Goal: Task Accomplishment & Management: Manage account settings

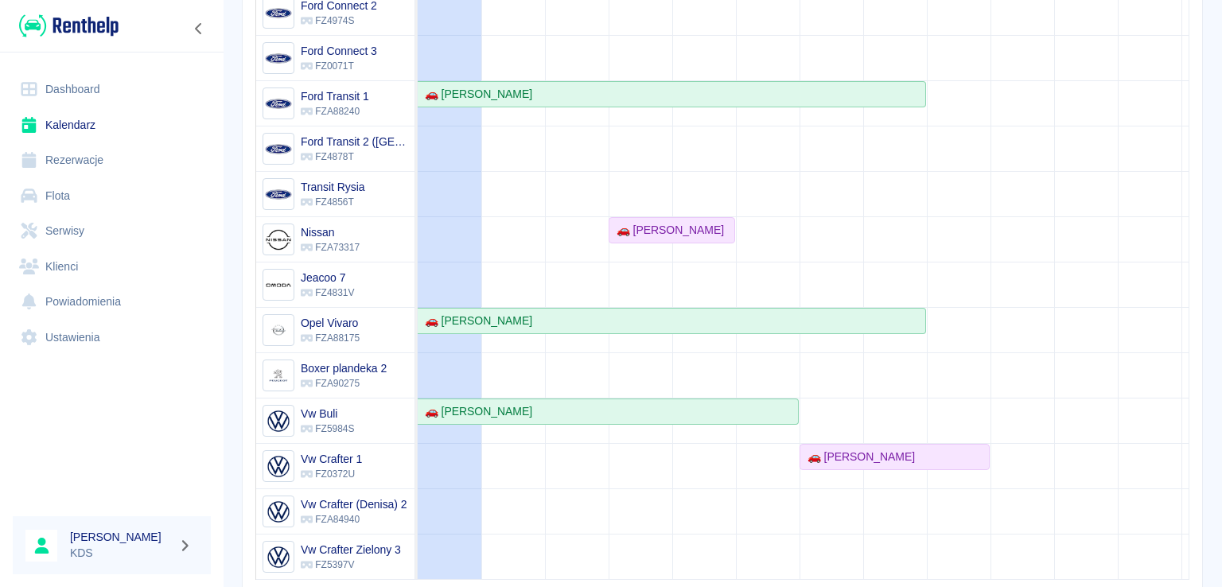
scroll to position [298, 0]
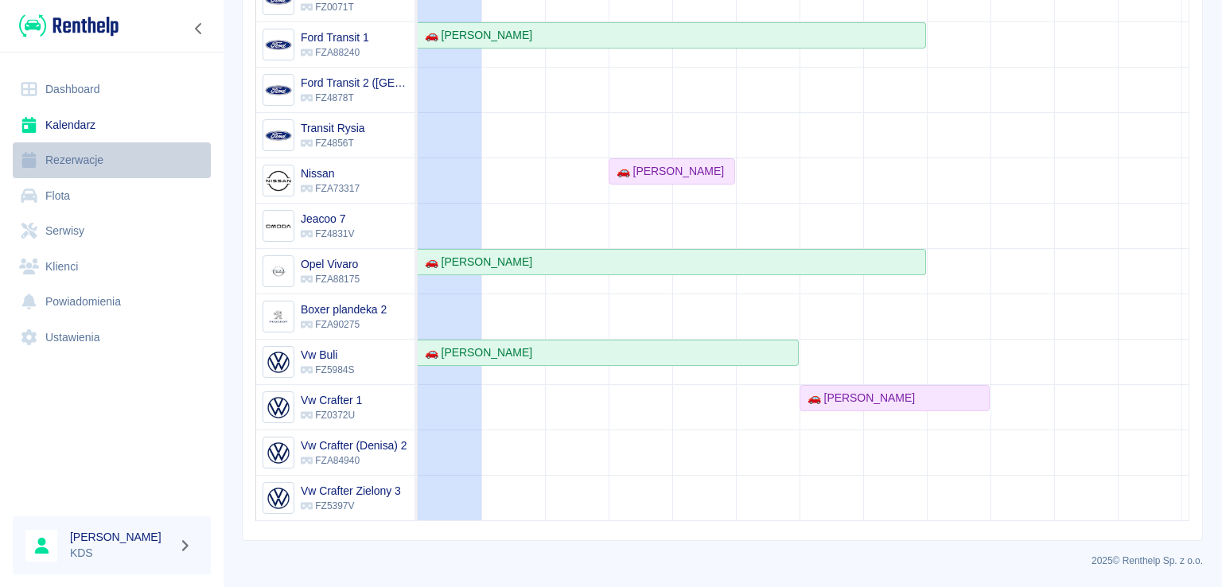
click at [69, 163] on link "Rezerwacje" at bounding box center [112, 160] width 198 height 36
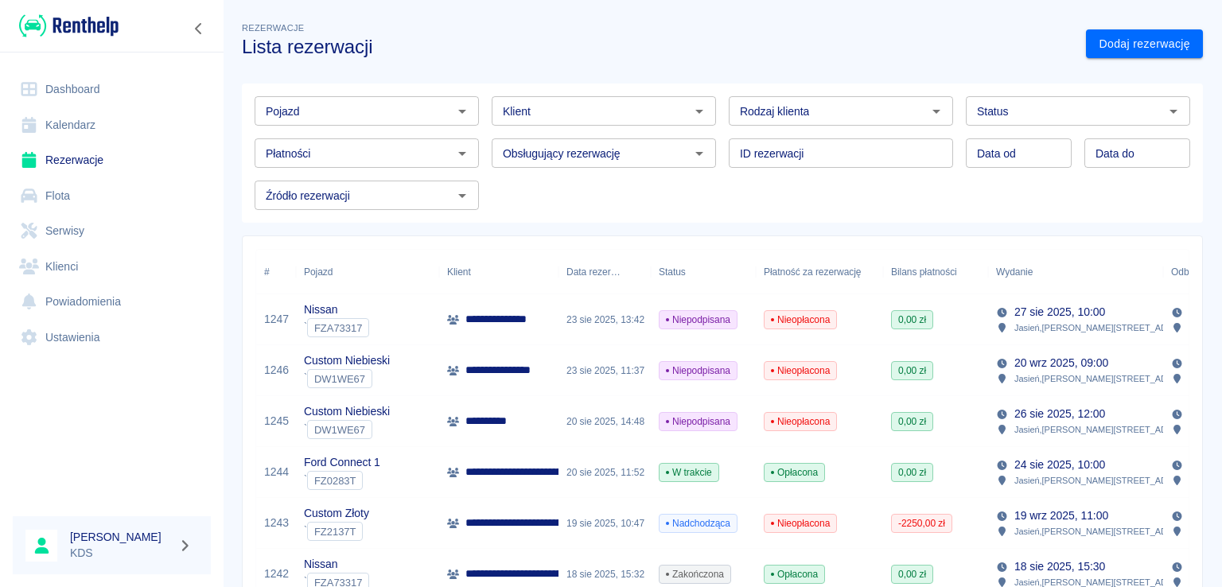
click at [64, 127] on link "Kalendarz" at bounding box center [112, 125] width 198 height 36
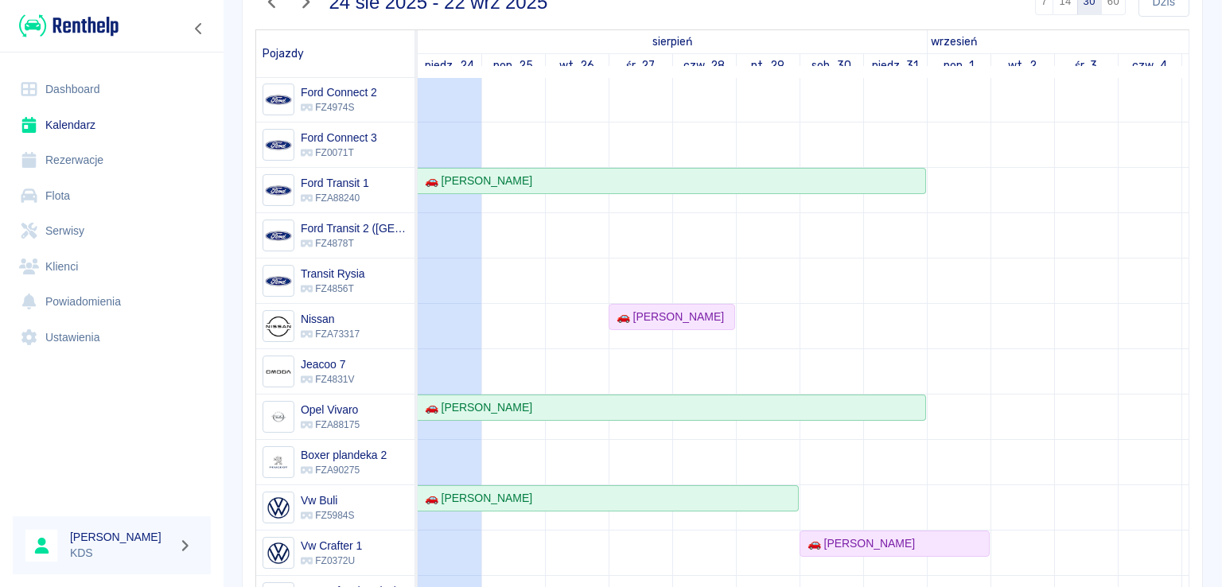
scroll to position [239, 0]
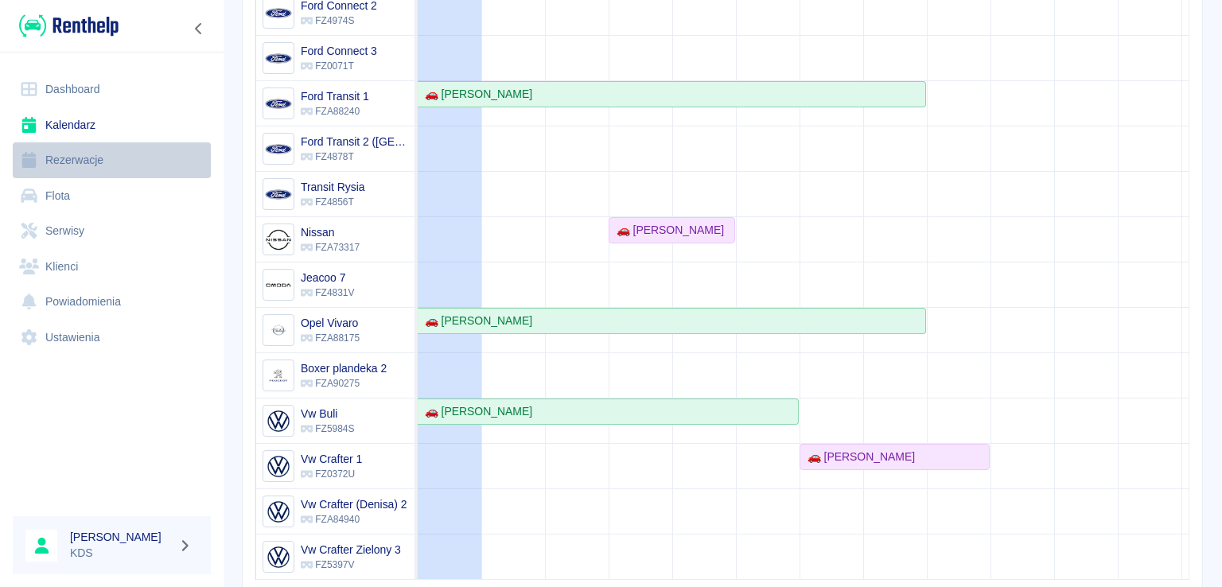
click at [76, 157] on link "Rezerwacje" at bounding box center [112, 160] width 198 height 36
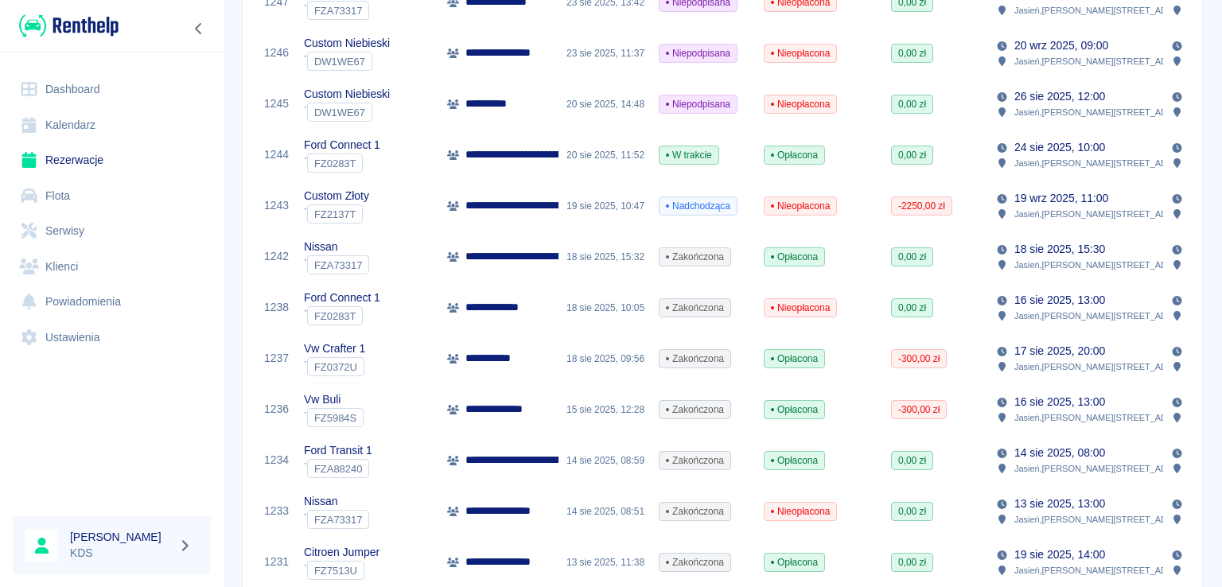
scroll to position [318, 0]
click at [68, 134] on link "Kalendarz" at bounding box center [112, 125] width 198 height 36
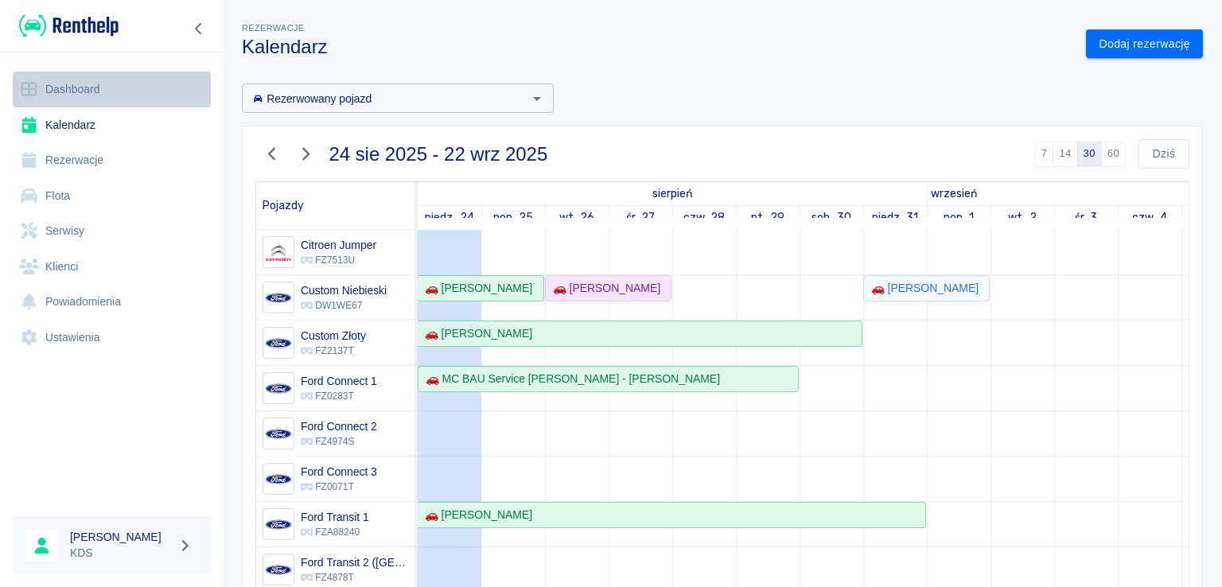
click at [68, 93] on link "Dashboard" at bounding box center [112, 90] width 198 height 36
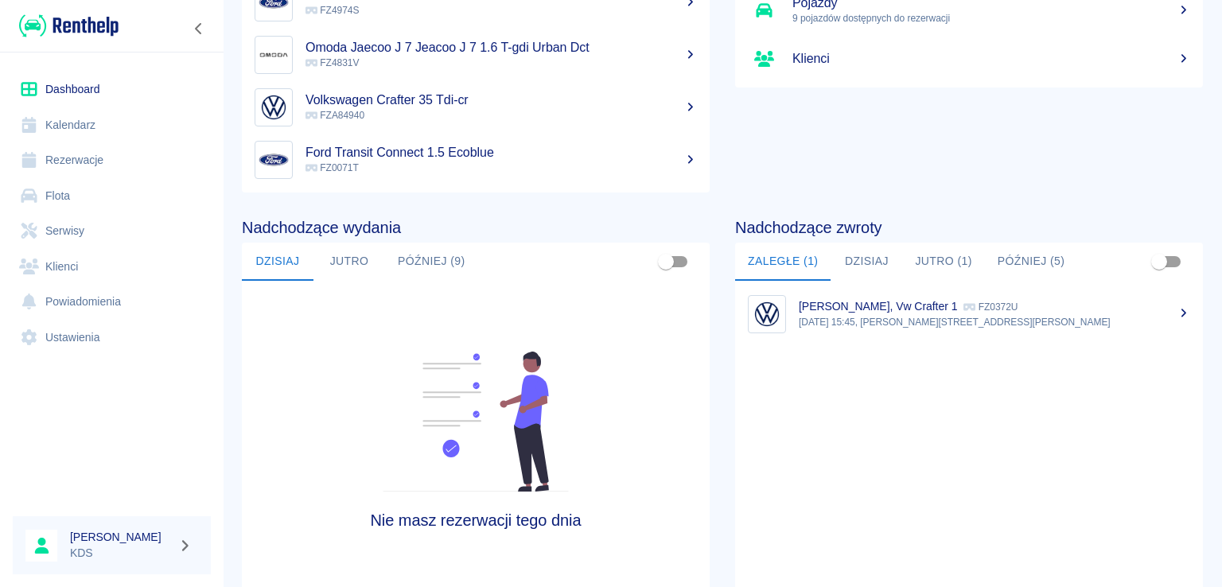
scroll to position [239, 0]
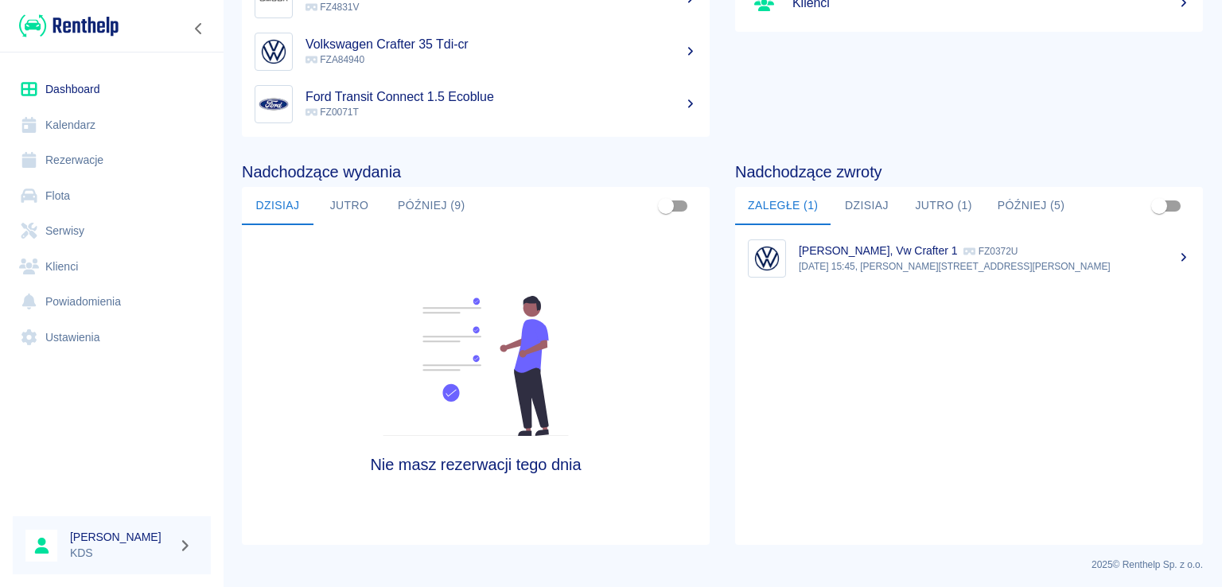
click at [875, 267] on p "[DATE] 15:45, [PERSON_NAME][STREET_ADDRESS][PERSON_NAME]" at bounding box center [994, 266] width 391 height 14
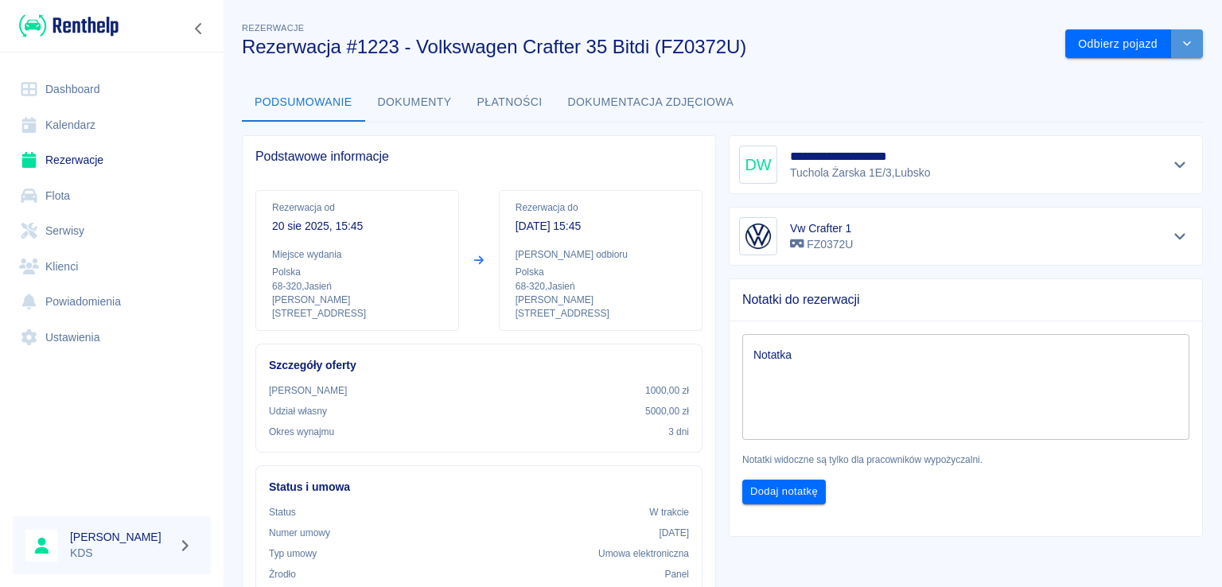
click at [1171, 43] on button "drop-down" at bounding box center [1187, 43] width 32 height 29
click at [1123, 69] on li "Przedłuż rezerwację" at bounding box center [1122, 77] width 125 height 26
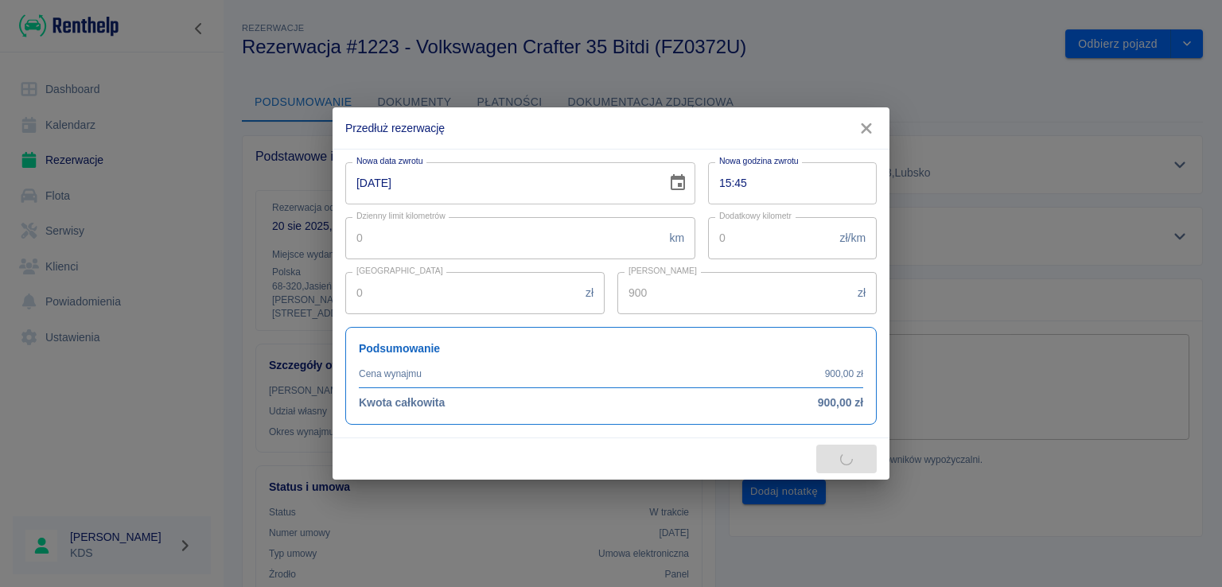
type input "1200"
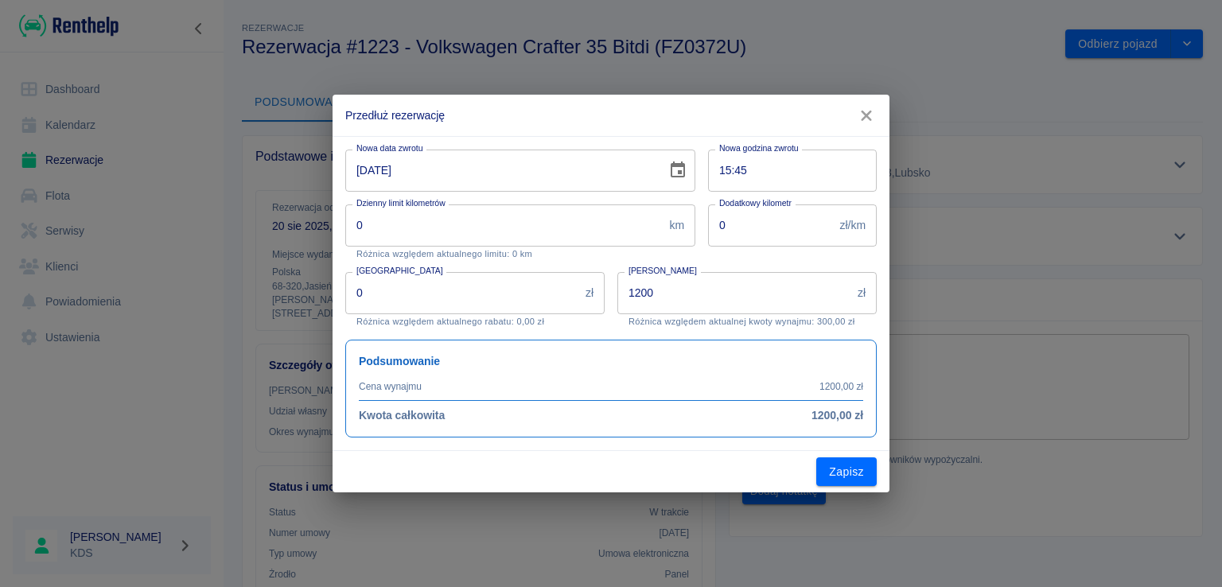
click at [649, 173] on input "[DATE]" at bounding box center [500, 171] width 310 height 42
click at [676, 170] on icon "Choose date, selected date is 23 sie 2025" at bounding box center [677, 170] width 19 height 19
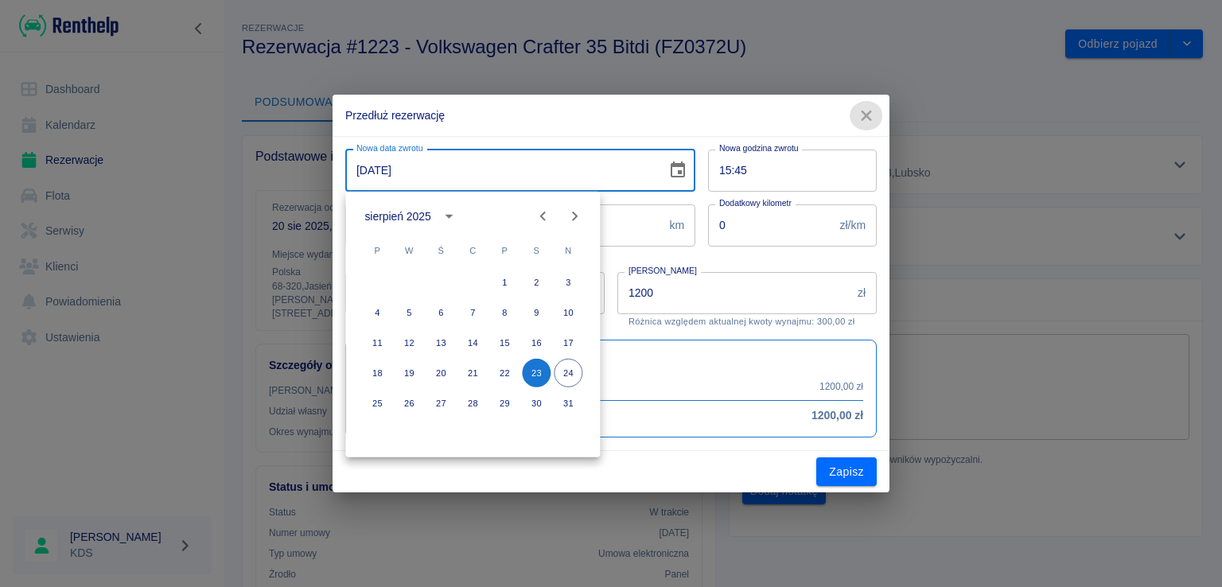
click at [872, 108] on icon "button" at bounding box center [866, 115] width 21 height 17
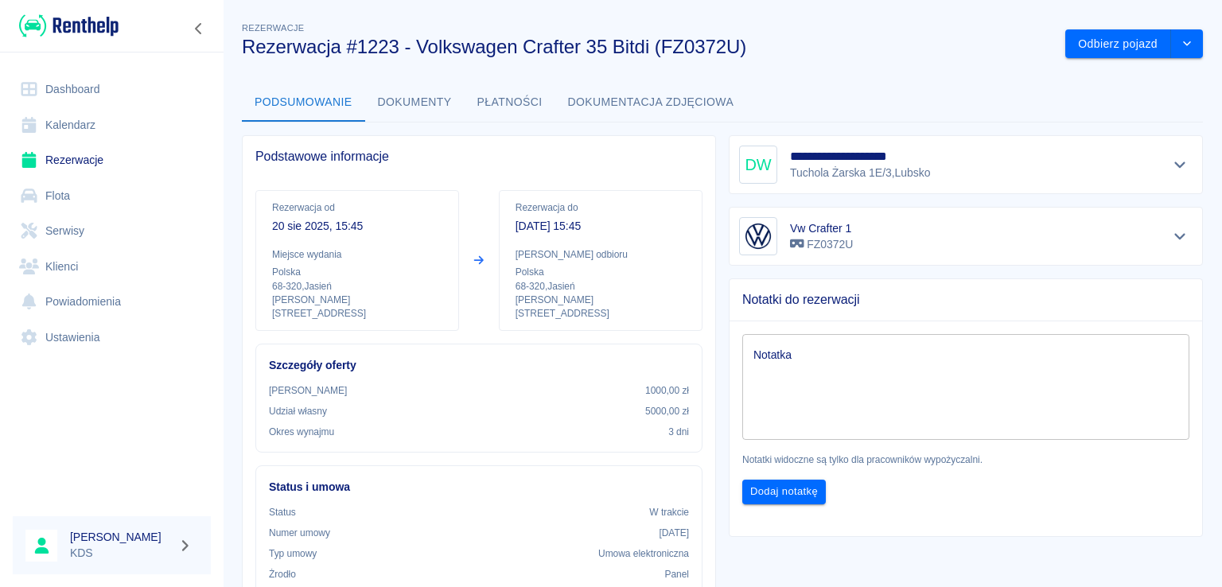
drag, startPoint x: 525, startPoint y: 80, endPoint x: 517, endPoint y: 96, distance: 17.8
click at [522, 84] on div "**********" at bounding box center [722, 559] width 999 height 1107
click at [512, 103] on button "Płatności" at bounding box center [510, 103] width 91 height 38
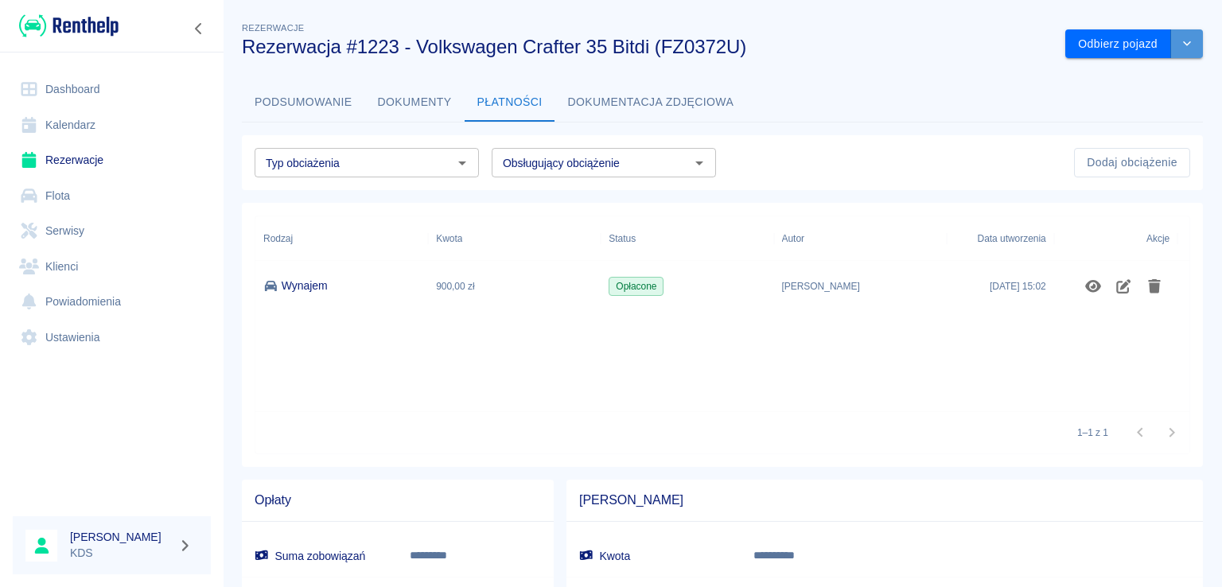
click at [1181, 42] on icon "drop-down" at bounding box center [1187, 43] width 13 height 10
click at [1104, 82] on li "Przedłuż rezerwację" at bounding box center [1122, 77] width 125 height 26
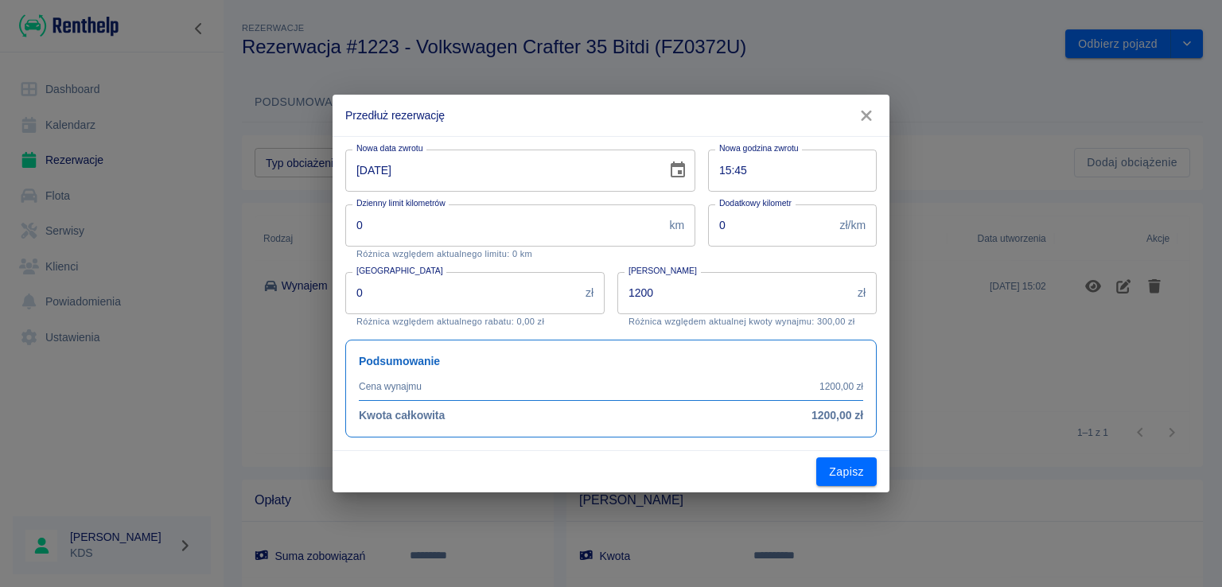
click at [661, 174] on div "[DATE] Nowa data zwrotu" at bounding box center [520, 171] width 350 height 42
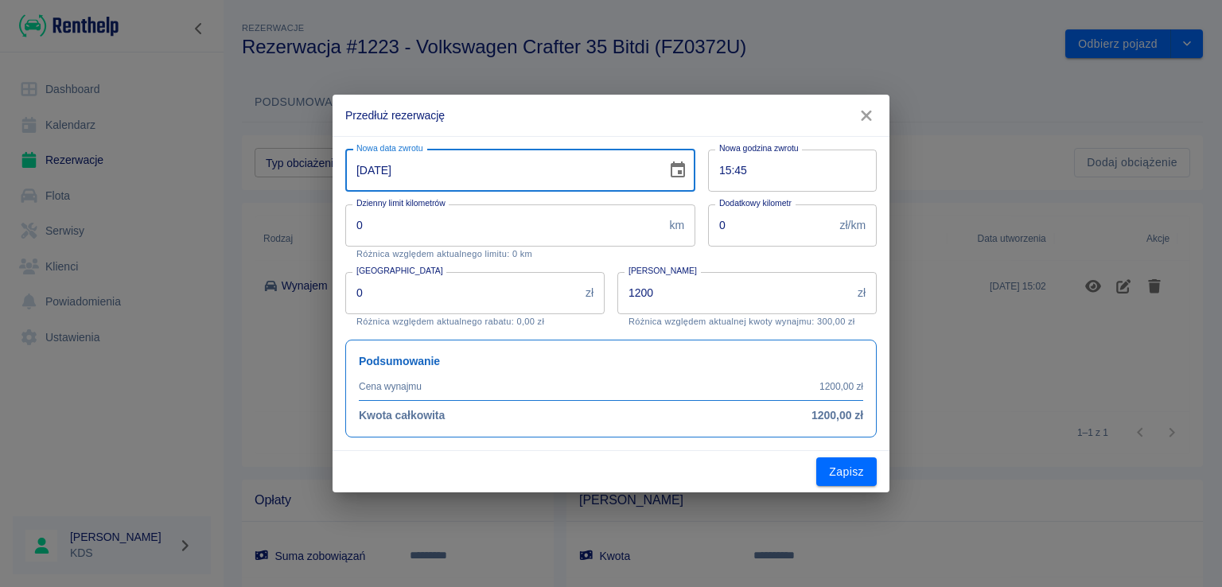
click at [648, 173] on input "[DATE]" at bounding box center [500, 171] width 310 height 42
click at [579, 180] on input "[DATE]" at bounding box center [500, 171] width 310 height 42
click at [671, 169] on icon "Choose date, selected date is 23 sie 2025" at bounding box center [678, 170] width 14 height 16
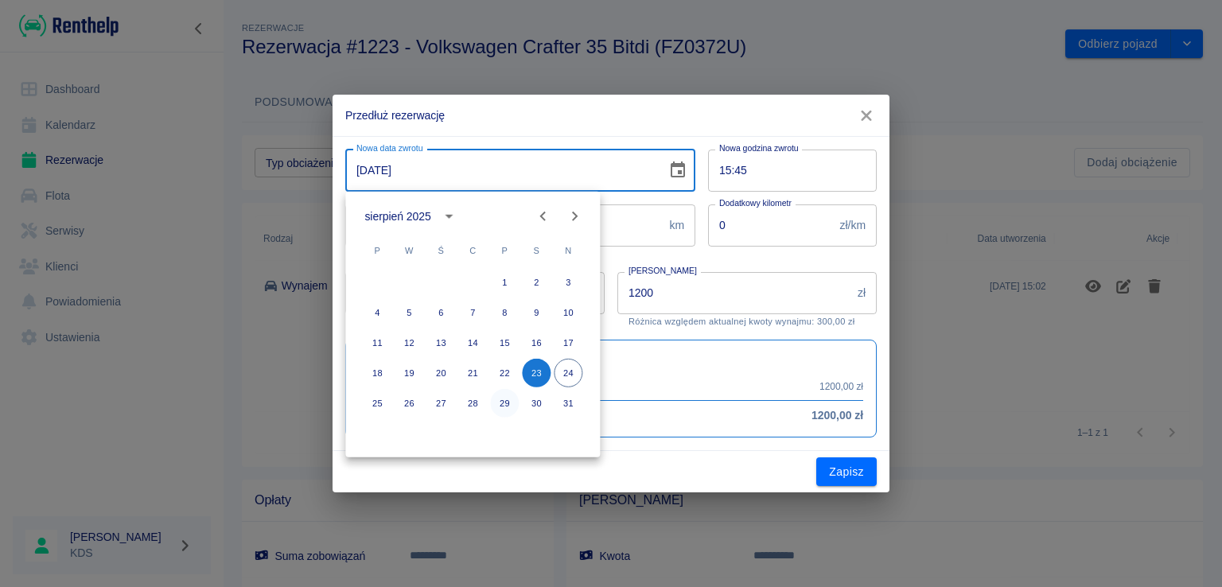
click at [508, 402] on button "29" at bounding box center [504, 403] width 29 height 29
type input "[DATE]"
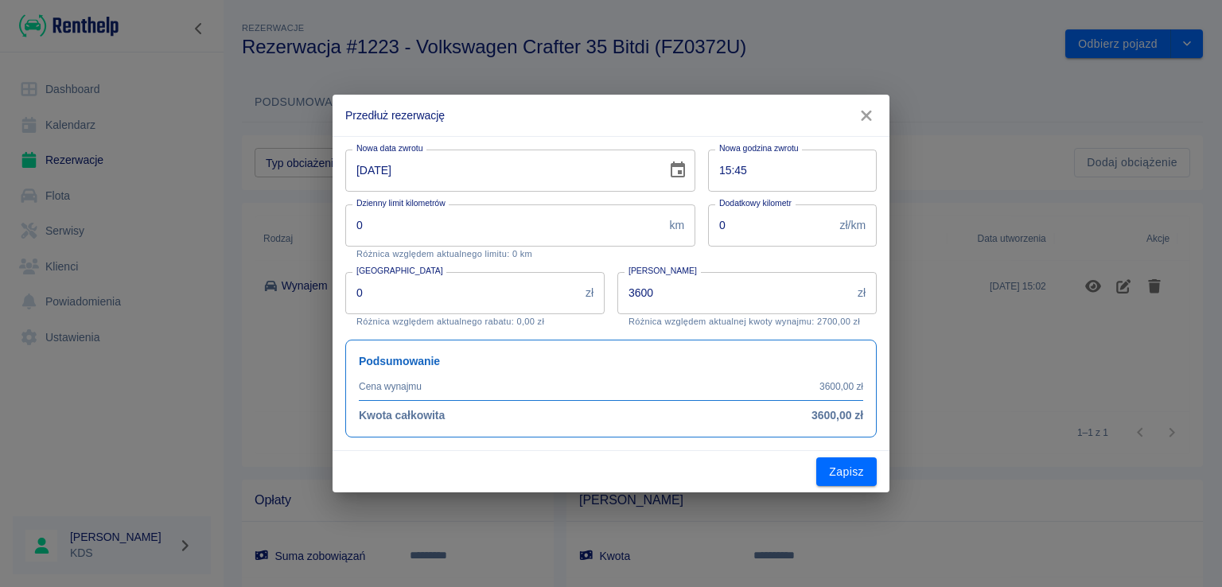
type input "3600"
click at [765, 283] on input "3600" at bounding box center [734, 293] width 234 height 42
type input "2520"
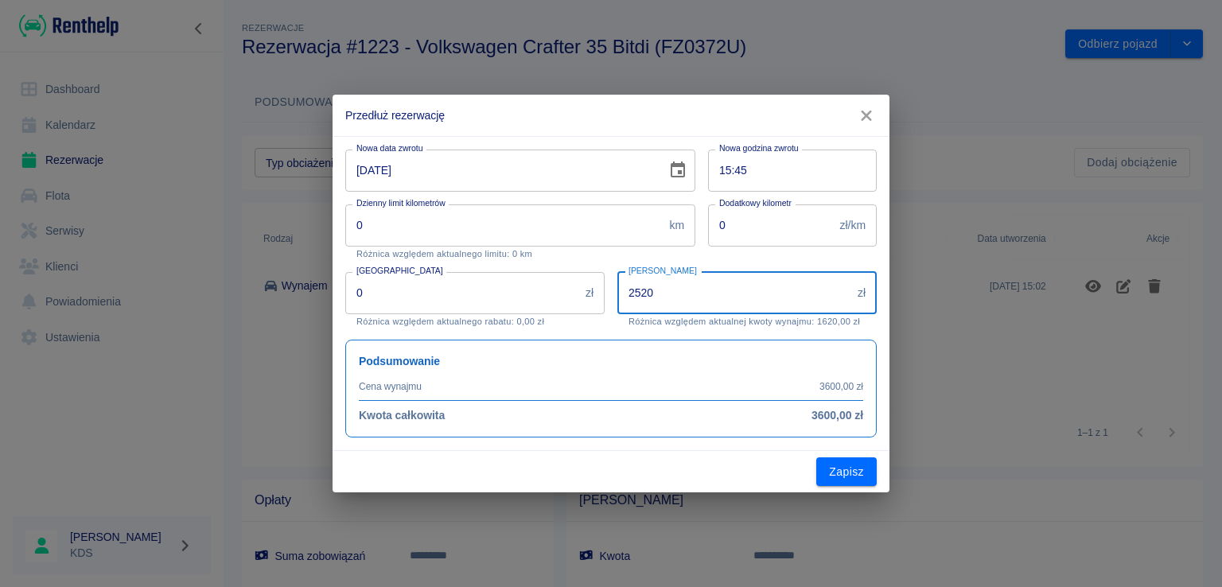
click at [827, 469] on button "Zapisz" at bounding box center [846, 471] width 60 height 29
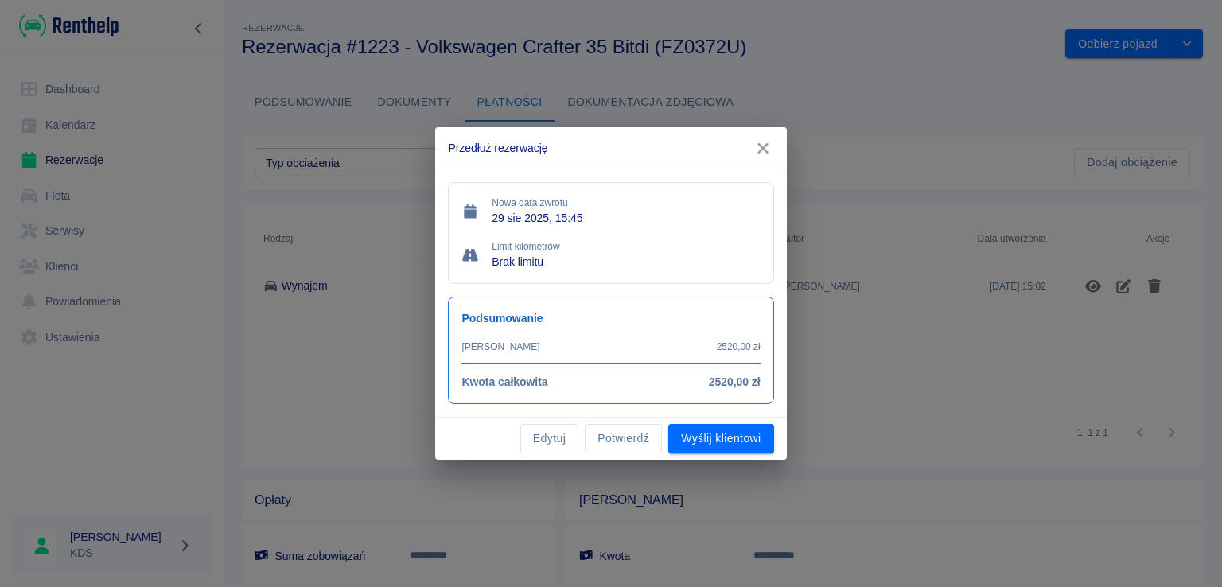
click at [620, 440] on button "Potwierdź" at bounding box center [623, 438] width 77 height 29
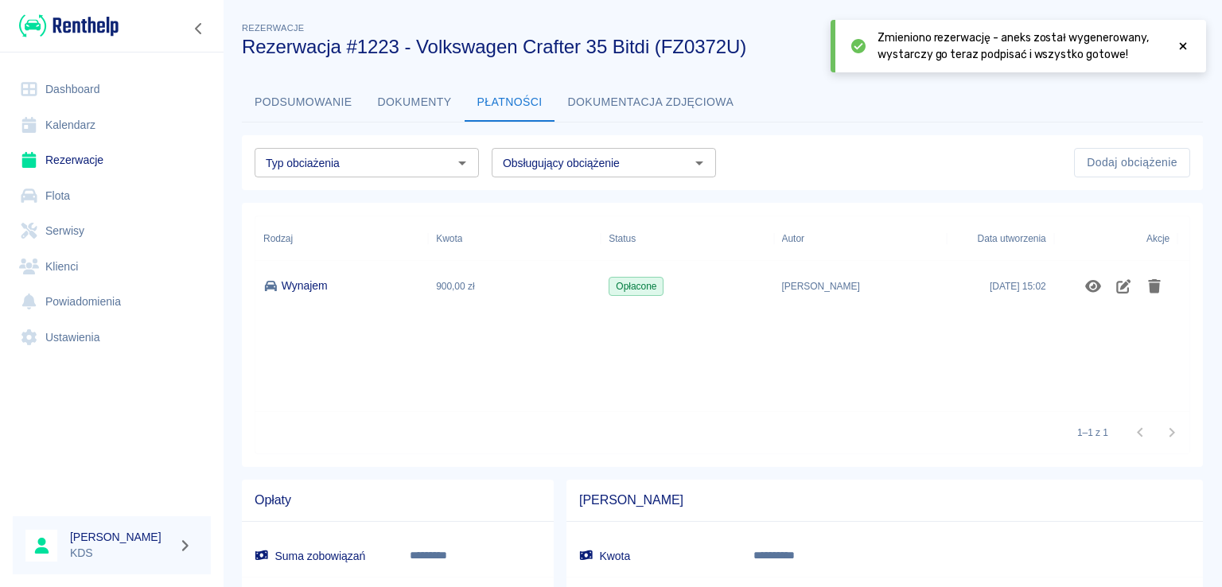
click at [1186, 45] on icon at bounding box center [1183, 46] width 14 height 11
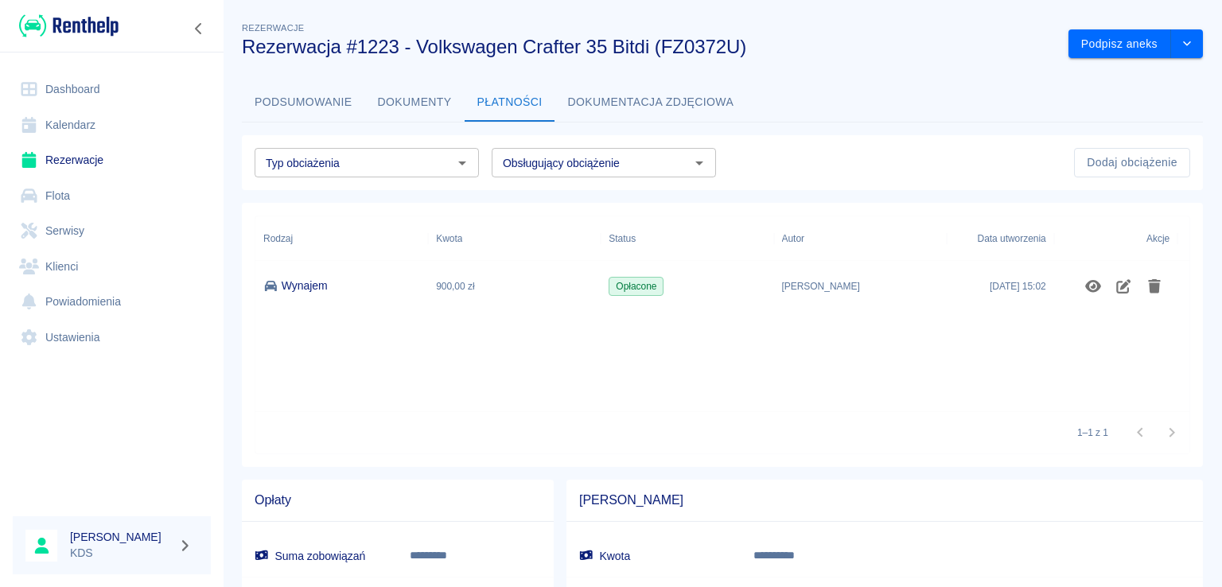
click at [88, 119] on link "Kalendarz" at bounding box center [112, 125] width 198 height 36
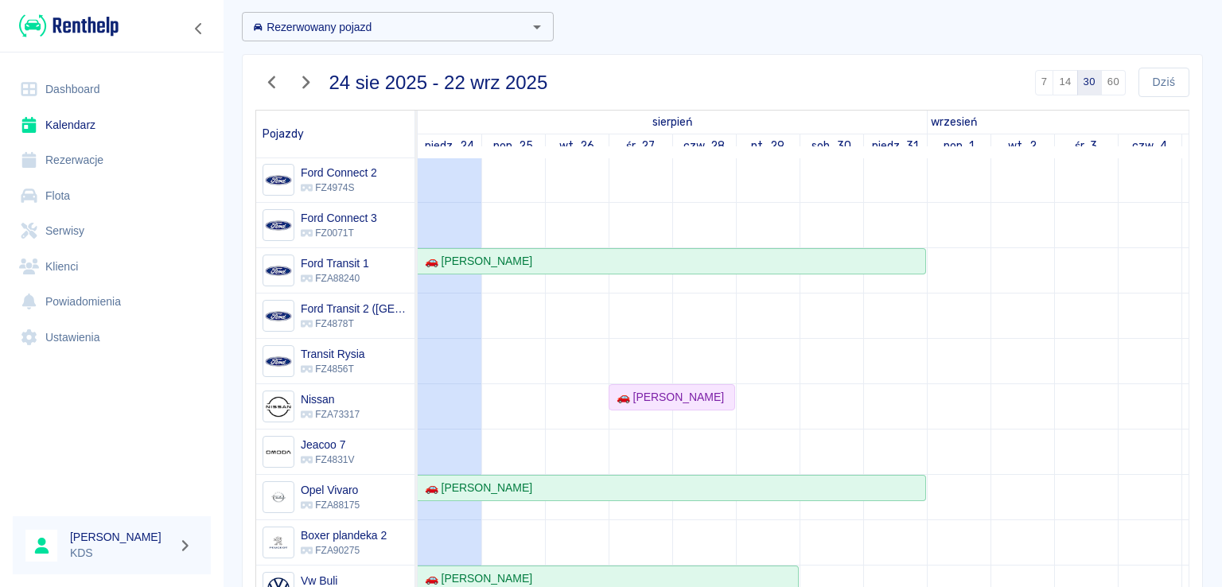
scroll to position [239, 0]
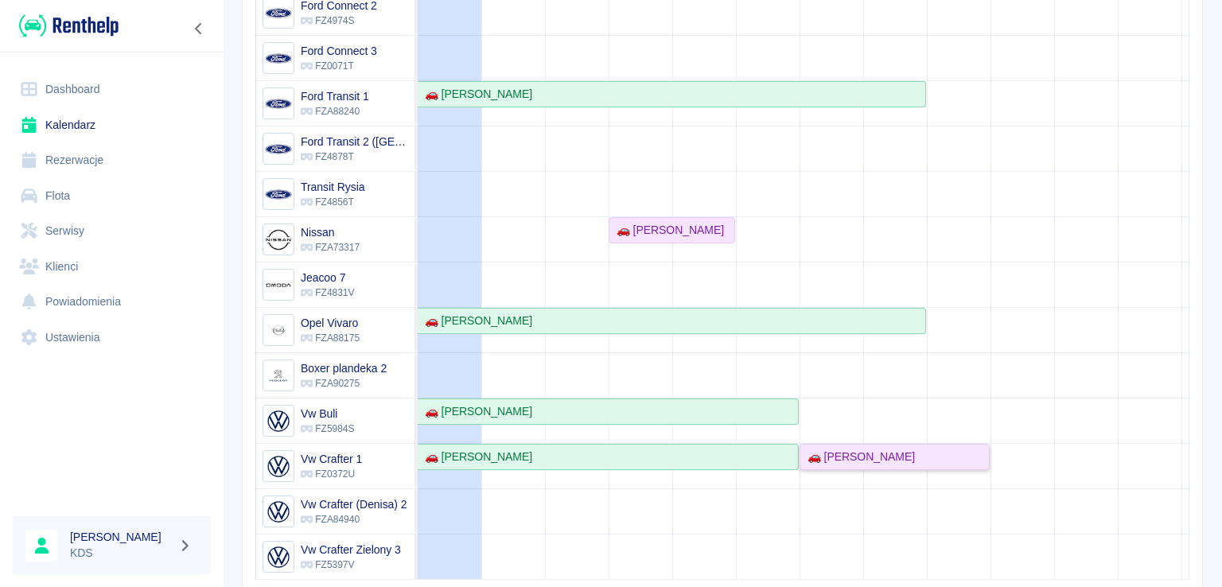
click at [866, 449] on div "🚗 [PERSON_NAME]" at bounding box center [858, 457] width 114 height 17
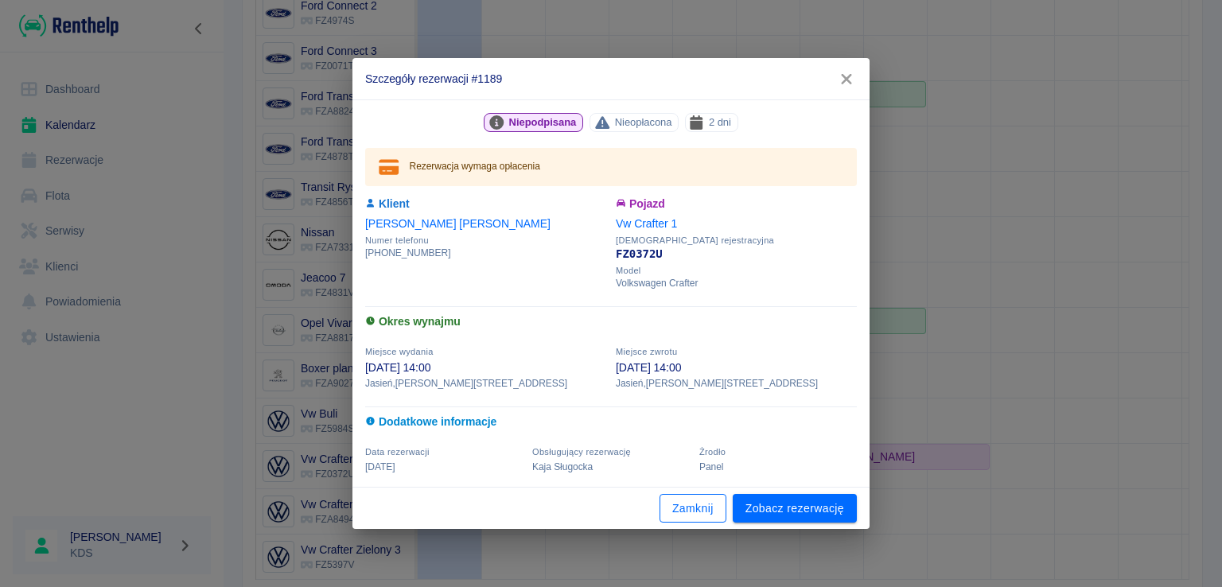
click at [699, 508] on button "Zamknij" at bounding box center [693, 508] width 67 height 29
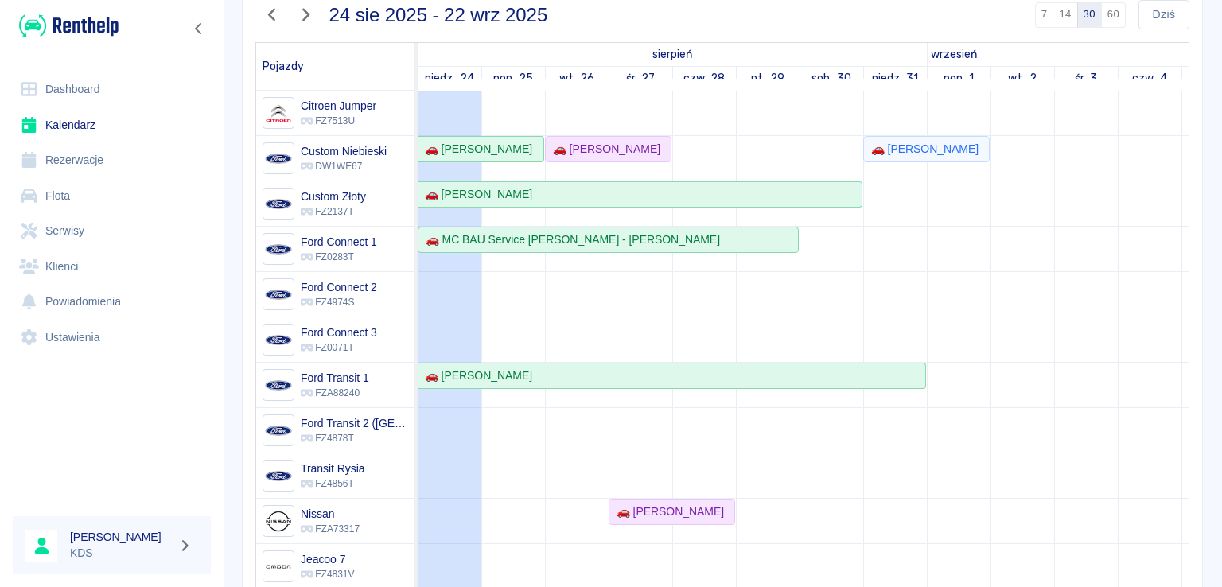
scroll to position [0, 0]
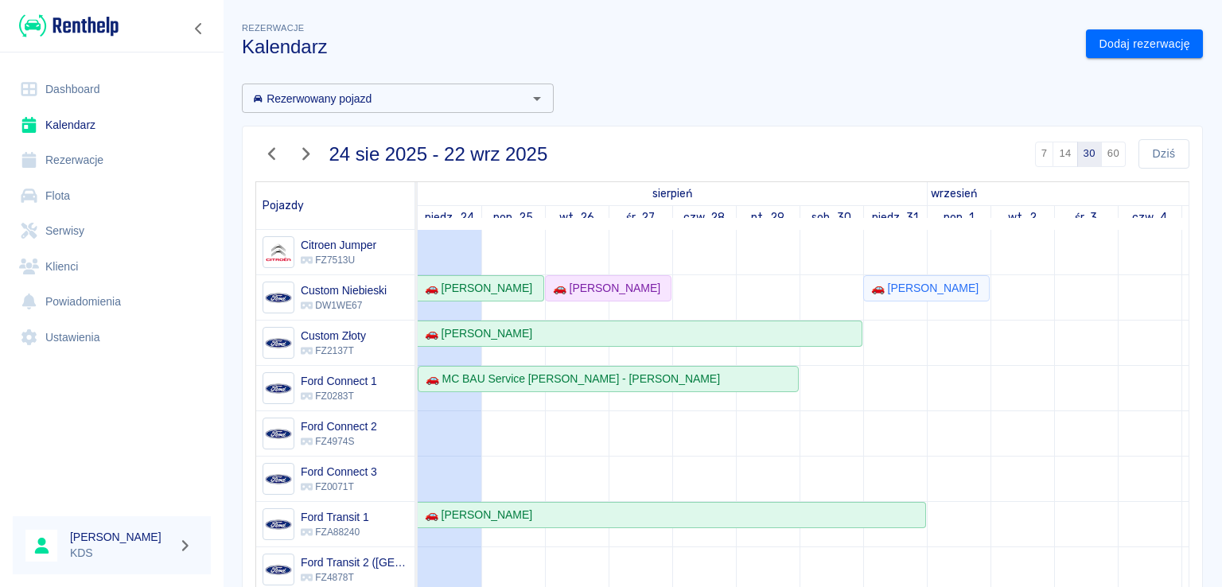
click at [134, 86] on link "Dashboard" at bounding box center [112, 90] width 198 height 36
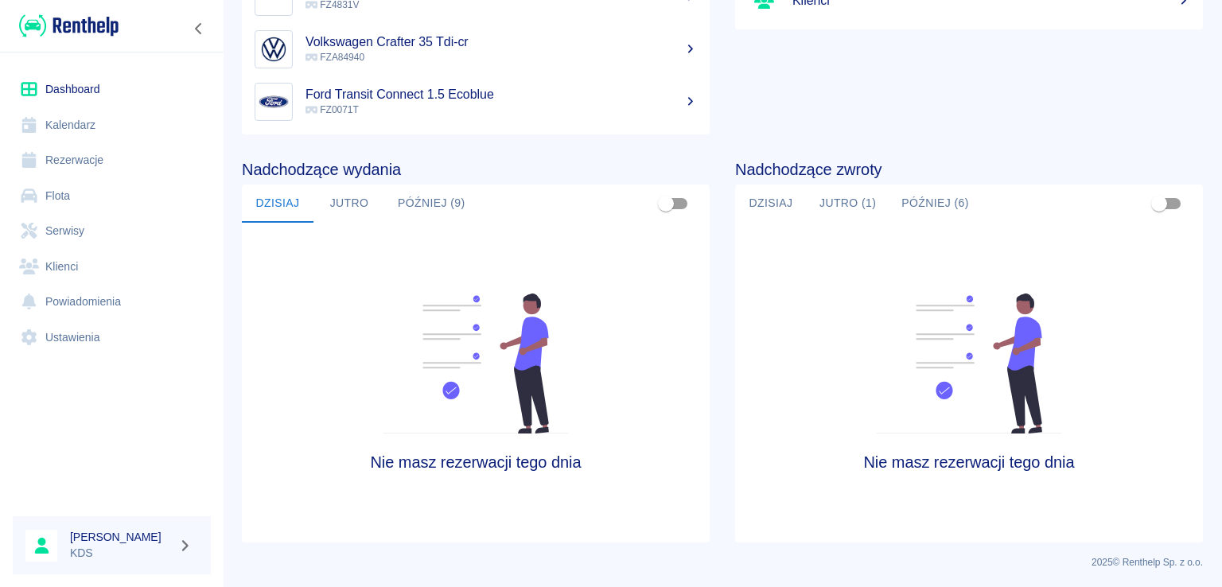
scroll to position [243, 0]
click at [851, 202] on button "Jutro (1)" at bounding box center [848, 202] width 82 height 38
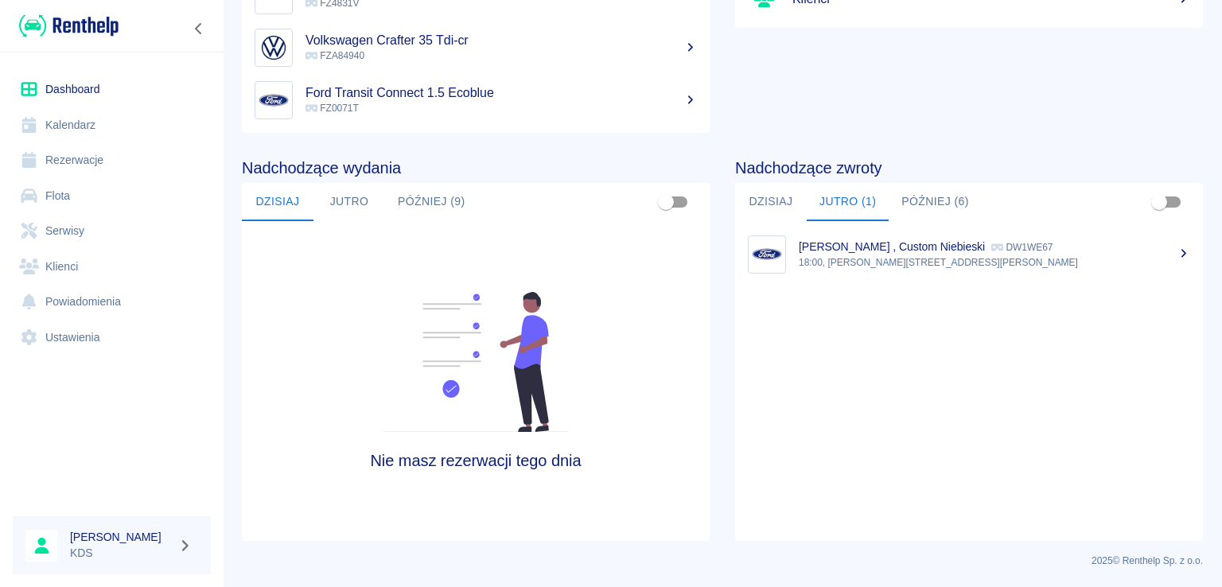
click at [789, 209] on button "Dzisiaj" at bounding box center [771, 202] width 72 height 38
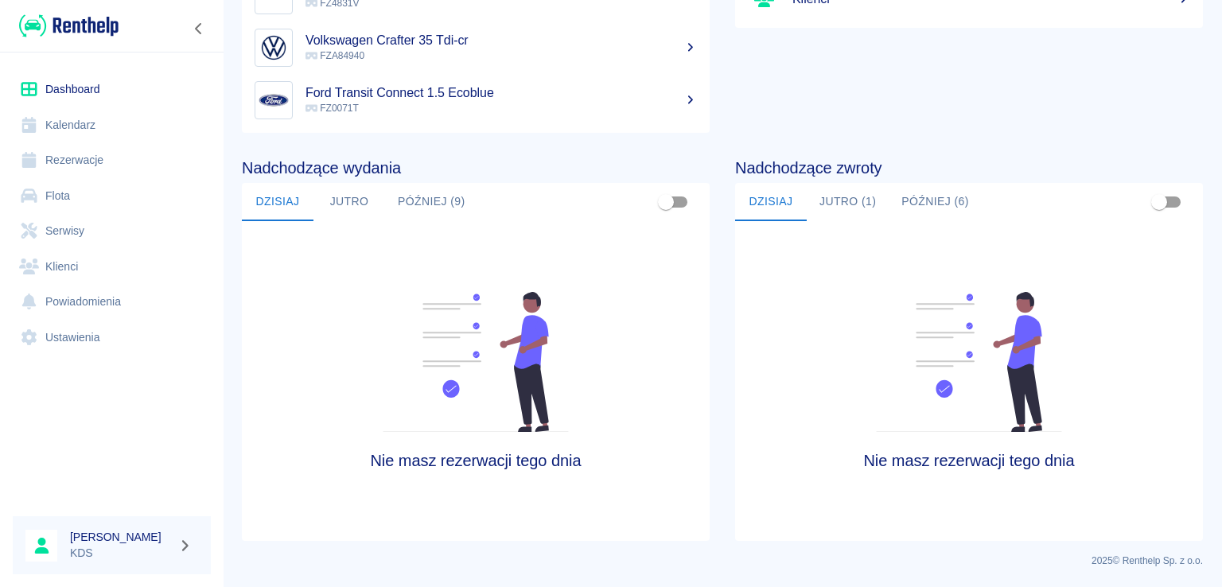
click at [875, 204] on button "Jutro (1)" at bounding box center [848, 202] width 82 height 38
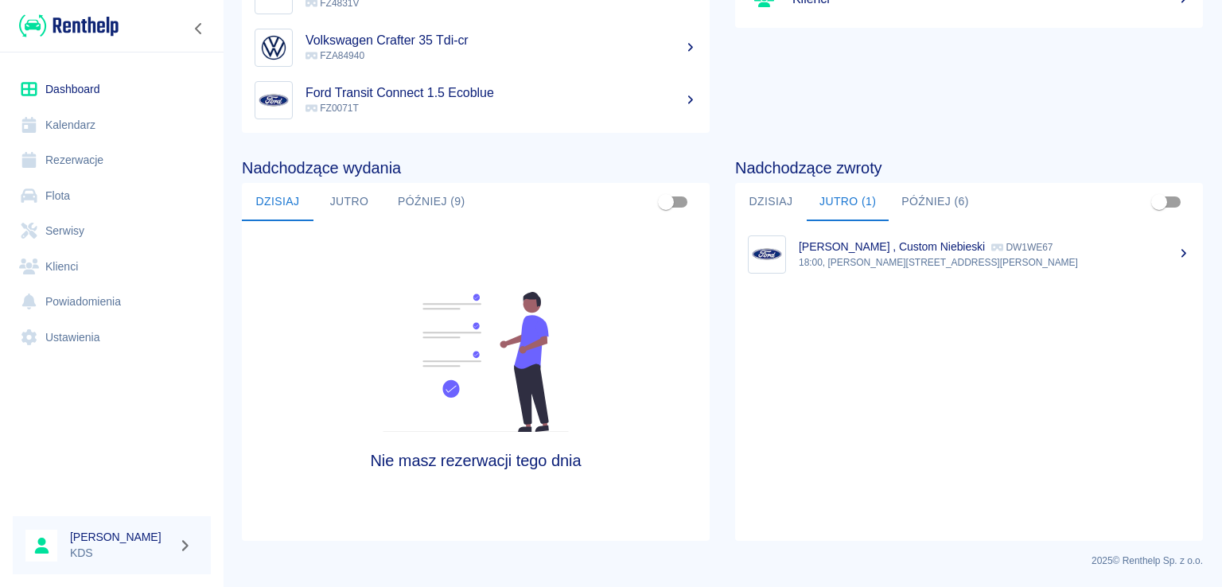
click at [921, 201] on button "Później (6)" at bounding box center [935, 202] width 93 height 38
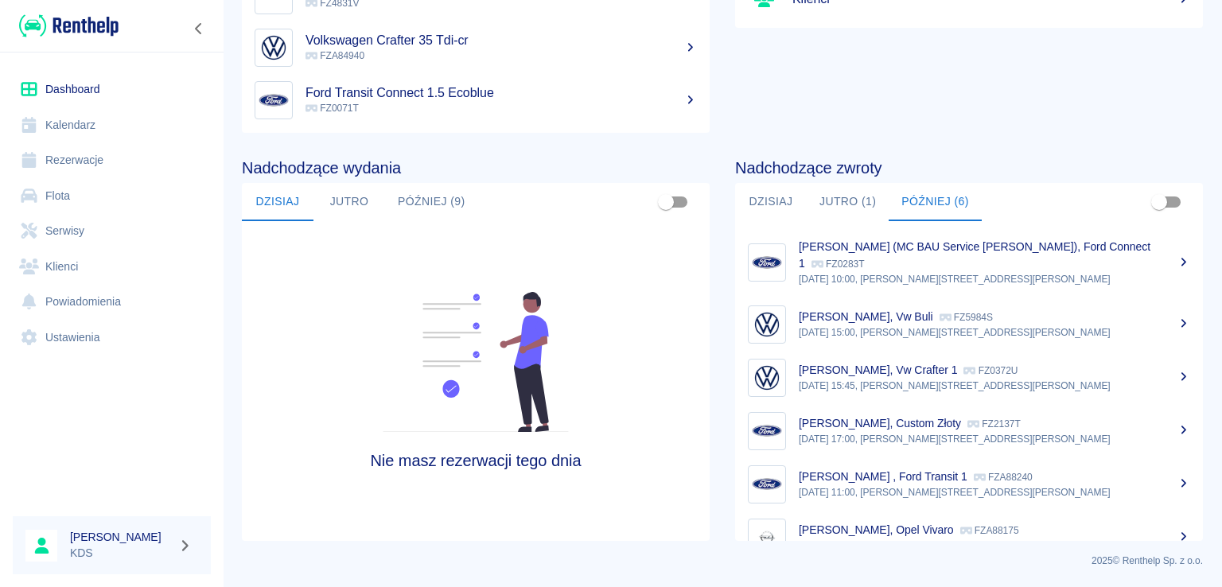
click at [85, 121] on link "Kalendarz" at bounding box center [112, 125] width 198 height 36
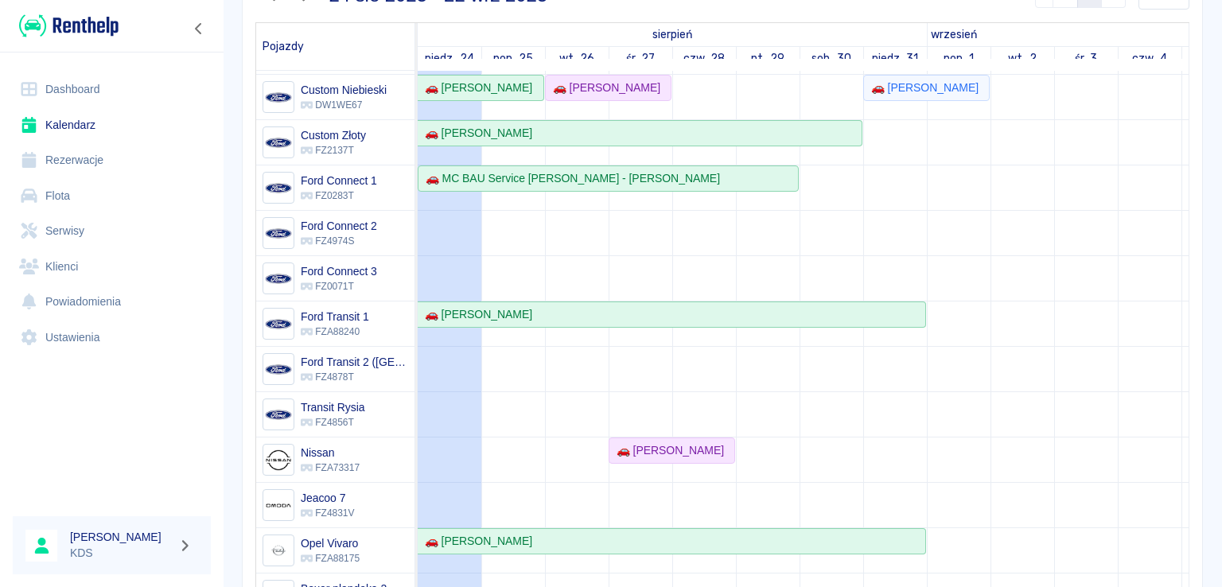
scroll to position [32, 0]
